Goal: Information Seeking & Learning: Learn about a topic

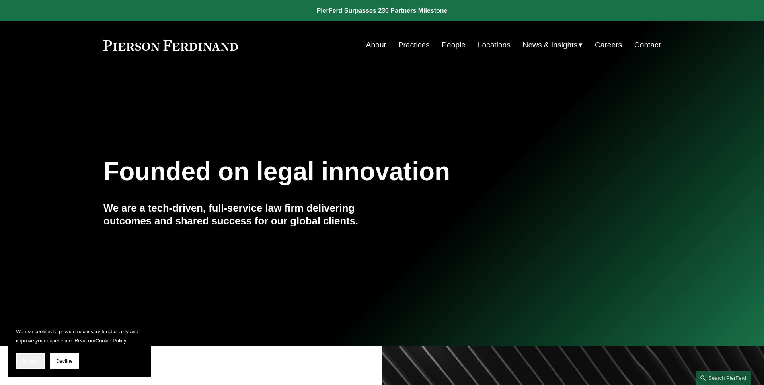
click at [41, 364] on button "Accept" at bounding box center [30, 361] width 29 height 16
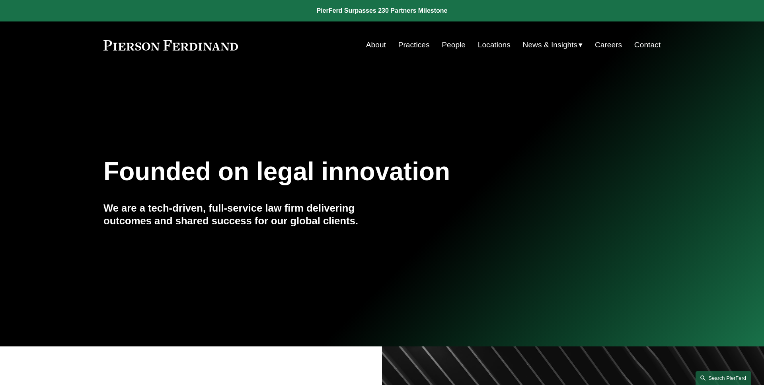
click at [732, 377] on link "Search this site" at bounding box center [724, 378] width 56 height 14
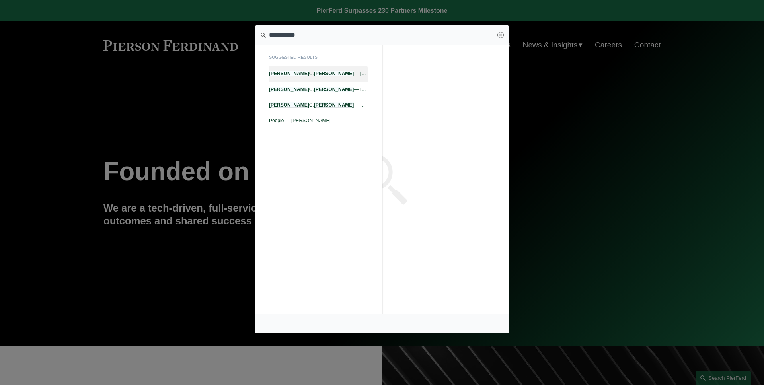
click at [310, 72] on span "[PERSON_NAME] — [PERSON_NAME] LLP" at bounding box center [318, 74] width 99 height 6
type input "**********"
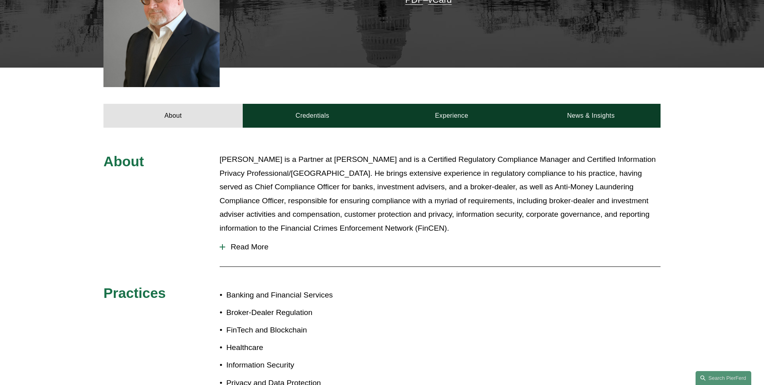
scroll to position [303, 0]
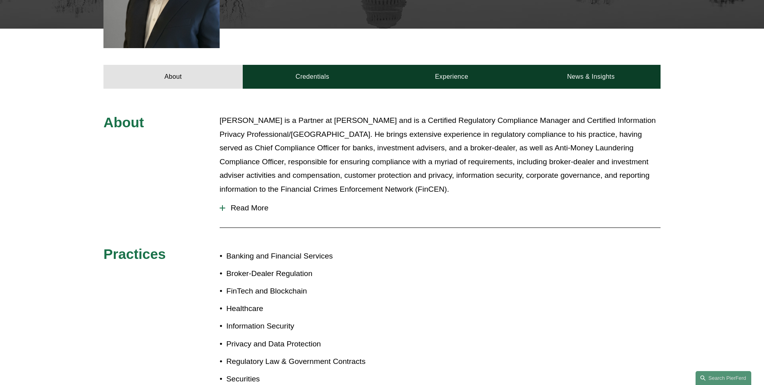
click at [248, 198] on button "Read More" at bounding box center [440, 208] width 441 height 21
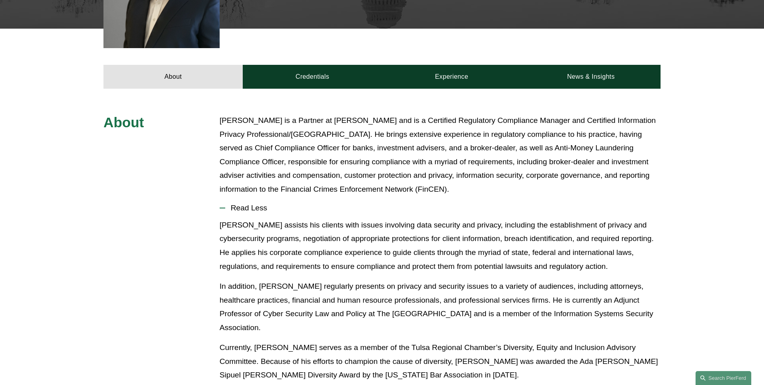
scroll to position [340, 0]
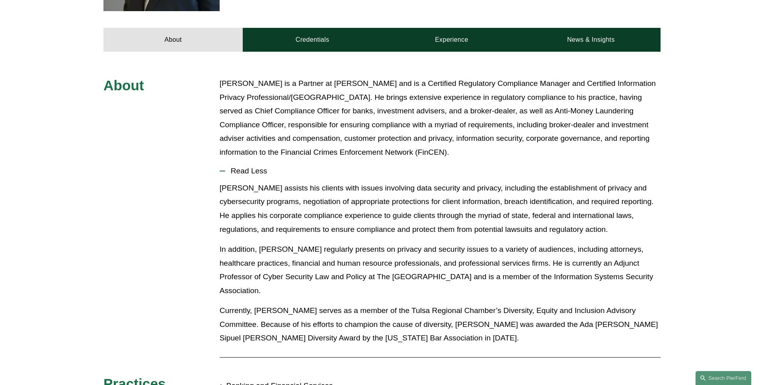
click at [255, 167] on span "Read Less" at bounding box center [442, 171] width 435 height 9
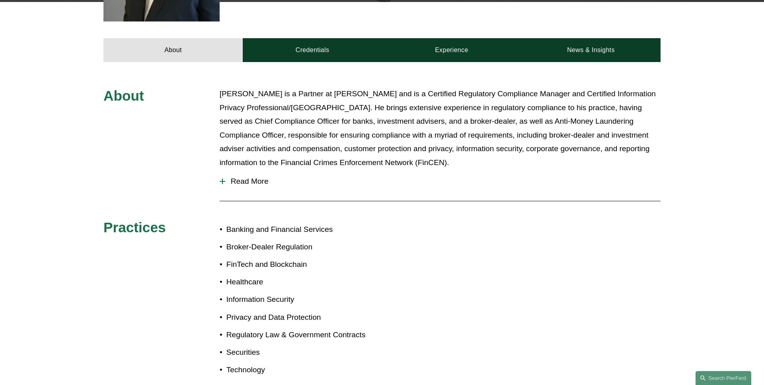
scroll to position [226, 0]
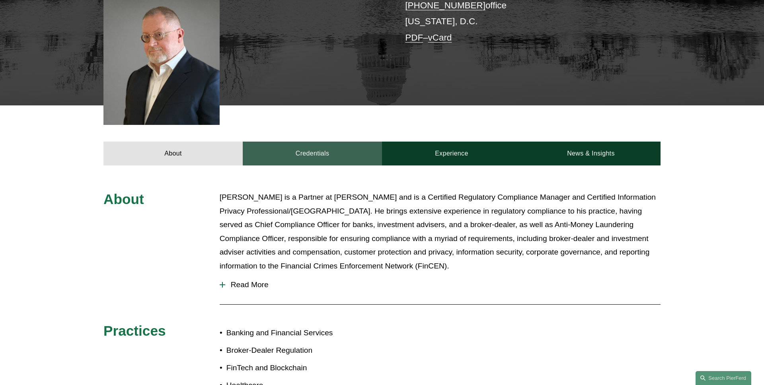
click at [291, 142] on link "Credentials" at bounding box center [312, 154] width 139 height 24
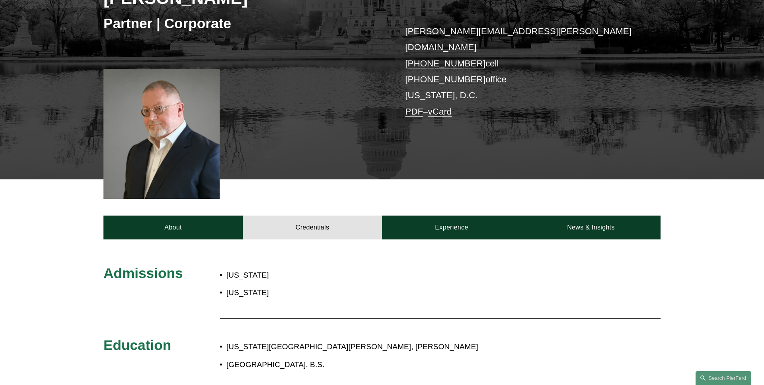
scroll to position [140, 0]
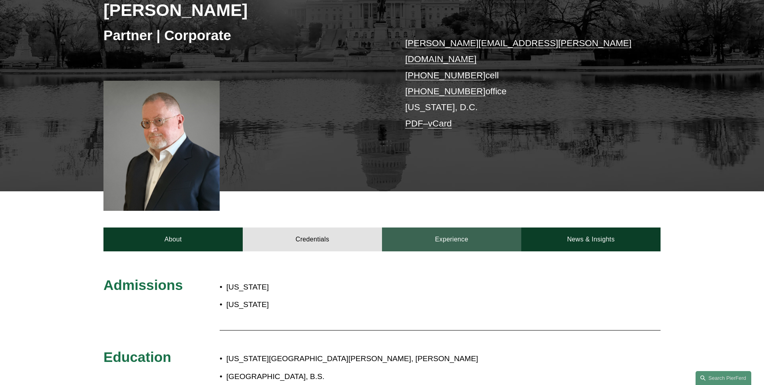
click at [425, 231] on link "Experience" at bounding box center [451, 240] width 139 height 24
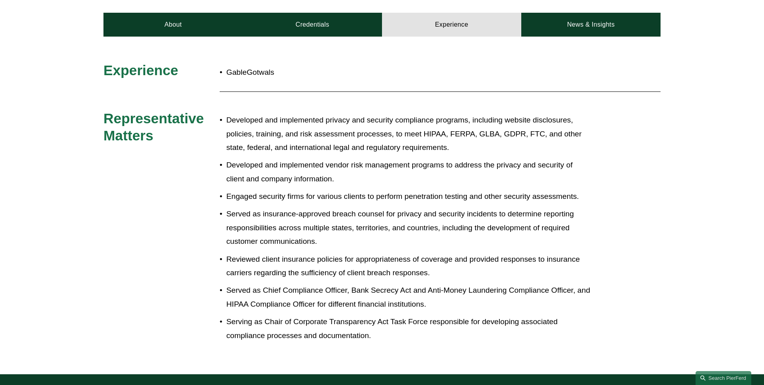
scroll to position [332, 0]
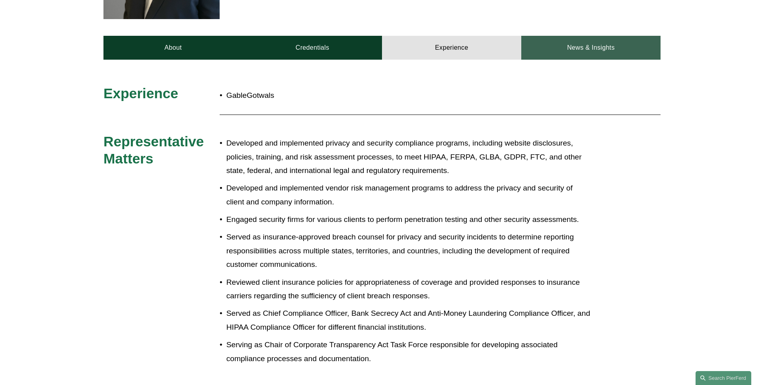
click at [580, 36] on link "News & Insights" at bounding box center [590, 48] width 139 height 24
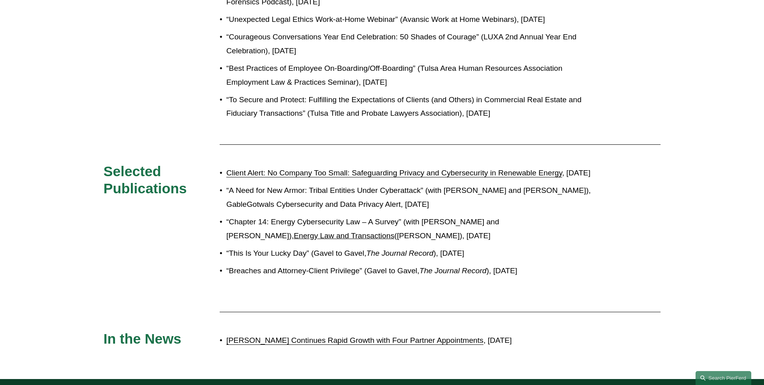
scroll to position [828, 0]
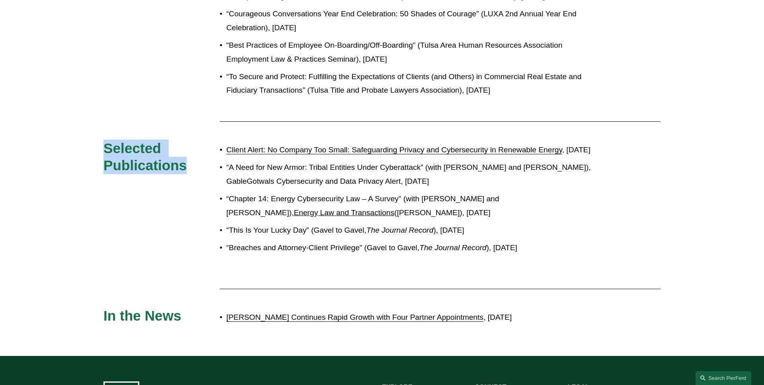
drag, startPoint x: 190, startPoint y: 156, endPoint x: 107, endPoint y: 137, distance: 85.9
click at [107, 140] on h3 "Selected Publications" at bounding box center [161, 157] width 116 height 35
copy span "Selected Publications"
